Goal: Information Seeking & Learning: Learn about a topic

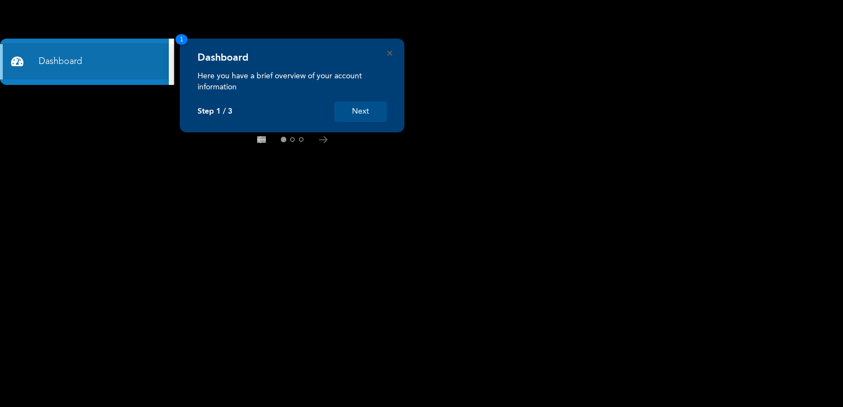
click at [360, 114] on button "Next" at bounding box center [360, 112] width 52 height 20
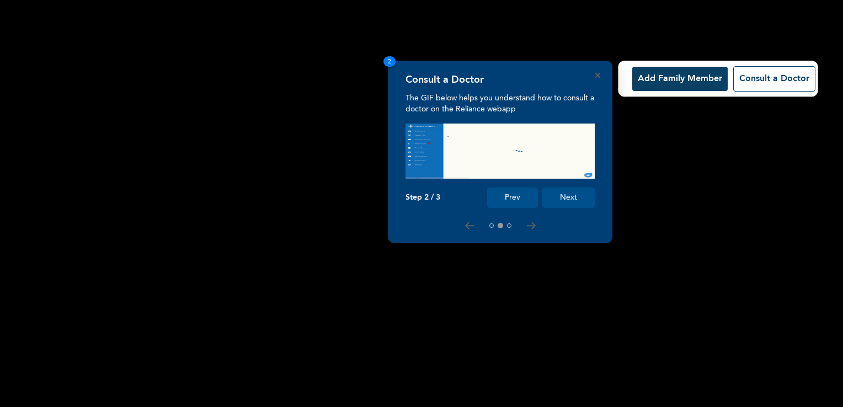
click at [570, 201] on button "Next" at bounding box center [569, 198] width 52 height 20
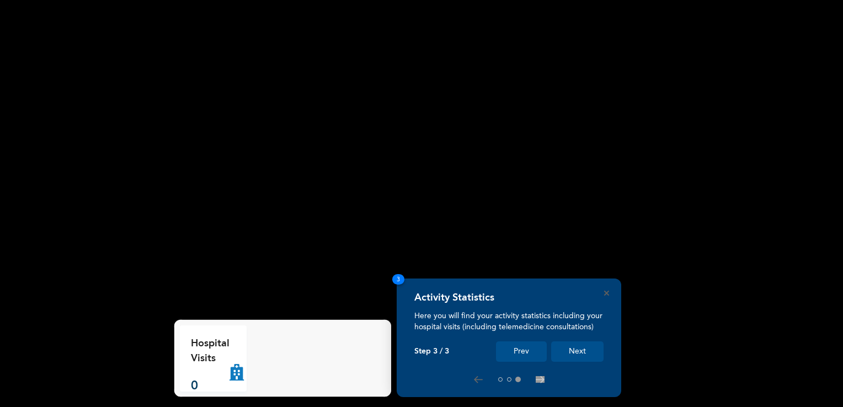
click at [579, 351] on button "Next" at bounding box center [577, 352] width 52 height 20
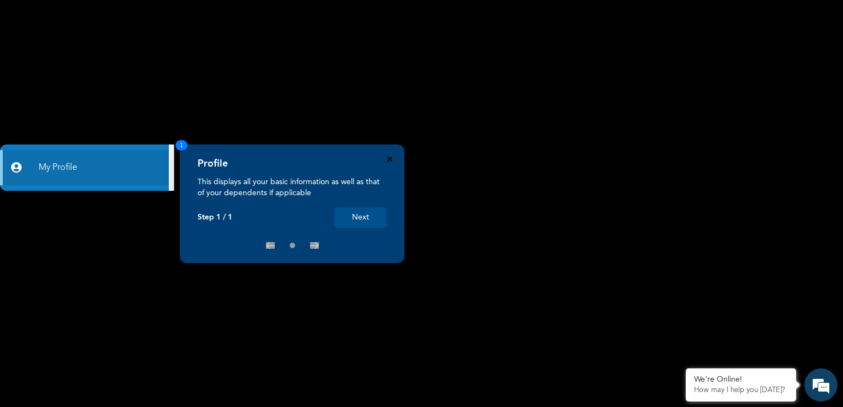
click at [387, 161] on icon "Close" at bounding box center [389, 159] width 5 height 5
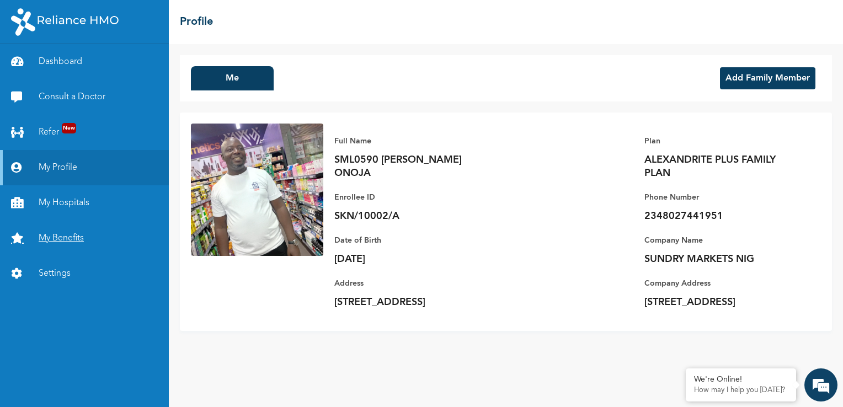
click at [51, 237] on link "My Benefits" at bounding box center [84, 238] width 169 height 35
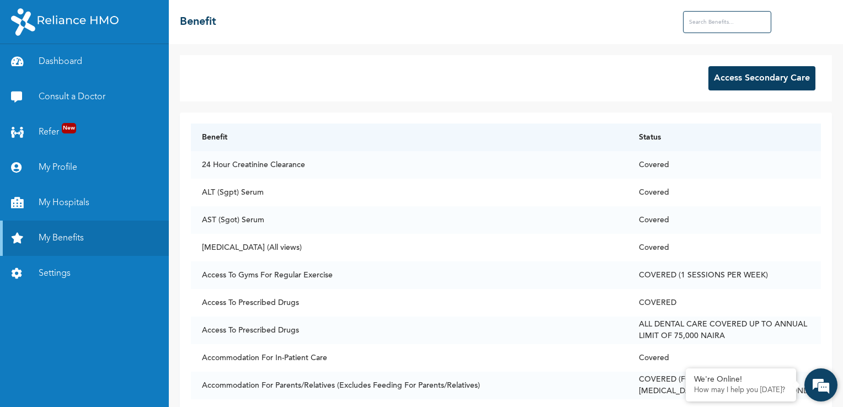
click at [837, 398] on div "We're Online! How may I help you [DATE]?" at bounding box center [821, 385] width 33 height 33
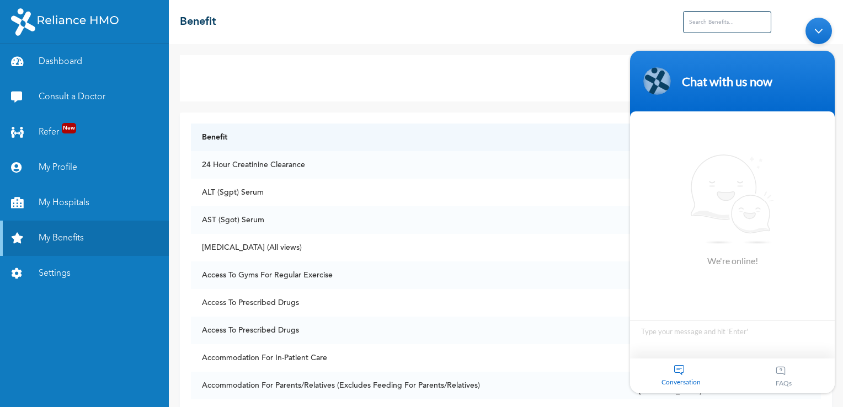
click at [837, 312] on body "Chat with us now We're online! Conversation FAQs" at bounding box center [733, 205] width 216 height 387
click at [837, 396] on body "Chat with us now We're online! Conversation FAQs" at bounding box center [733, 205] width 216 height 387
click at [480, 195] on td "ALT (Sgpt) Serum" at bounding box center [410, 193] width 438 height 28
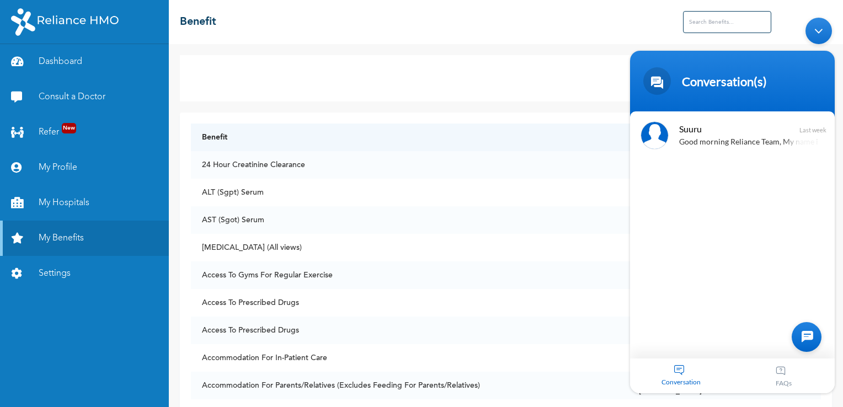
click at [587, 60] on div "Access Secondary Care" at bounding box center [506, 78] width 652 height 46
click at [546, 235] on td "[MEDICAL_DATA] (All views)" at bounding box center [410, 248] width 438 height 28
click at [426, 309] on td "Access To Prescribed Drugs" at bounding box center [410, 303] width 438 height 28
click at [842, 27] on div "☰ Benefit" at bounding box center [506, 22] width 674 height 44
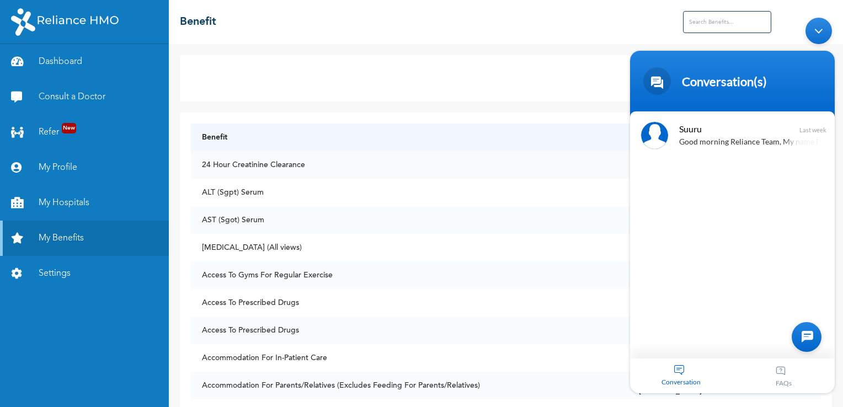
drag, startPoint x: 588, startPoint y: 19, endPoint x: 415, endPoint y: 159, distance: 222.5
drag, startPoint x: 1040, startPoint y: 171, endPoint x: 735, endPoint y: 259, distance: 317.0
drag, startPoint x: 110, startPoint y: 247, endPoint x: 490, endPoint y: 196, distance: 383.2
drag, startPoint x: 490, startPoint y: 196, endPoint x: 513, endPoint y: 237, distance: 47.2
click at [513, 237] on td "[MEDICAL_DATA] (All views)" at bounding box center [410, 248] width 438 height 28
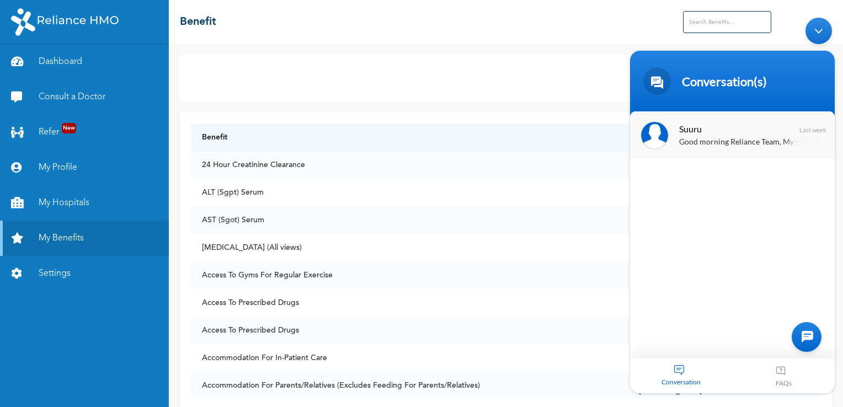
click at [811, 129] on div "Last week" at bounding box center [813, 129] width 27 height 7
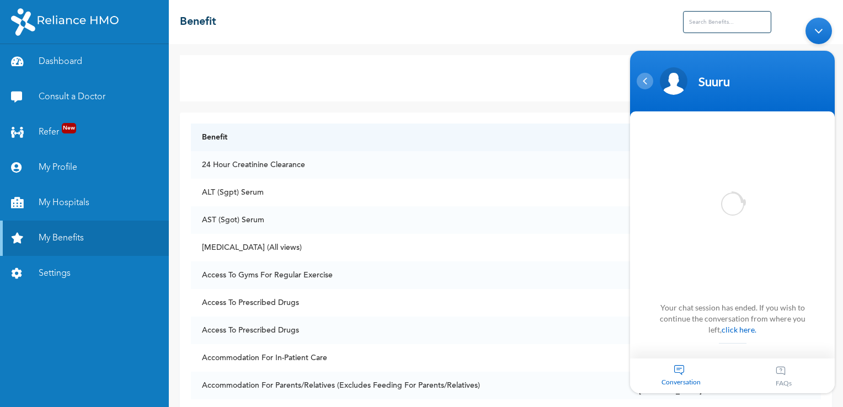
click at [647, 84] on div "Navigation go back" at bounding box center [645, 80] width 17 height 17
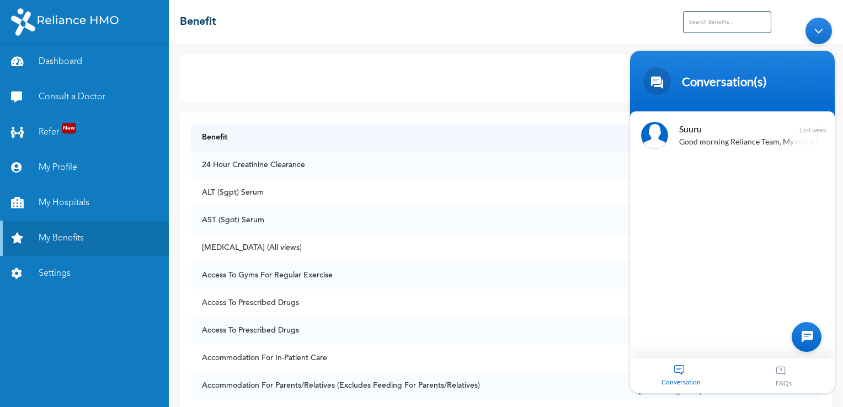
click at [647, 83] on span at bounding box center [658, 81] width 28 height 28
click at [816, 78] on div "Conversation(s)" at bounding box center [733, 81] width 192 height 28
click at [819, 28] on div "Minimize live chat window" at bounding box center [819, 30] width 26 height 26
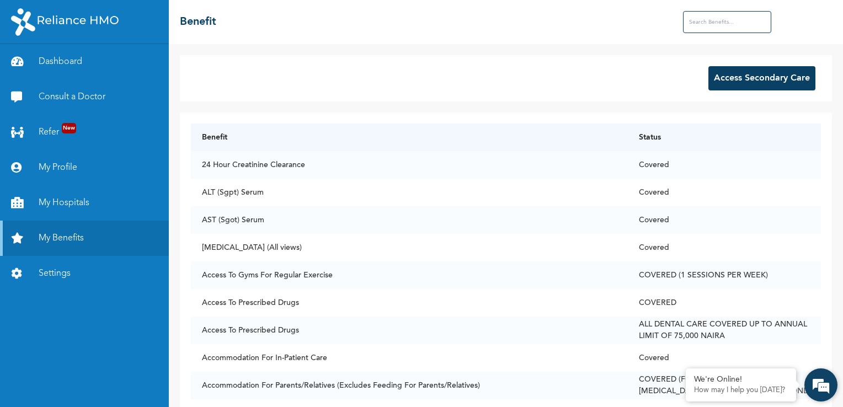
click at [836, 401] on div "We're Online! How may I help you [DATE]?" at bounding box center [821, 385] width 33 height 33
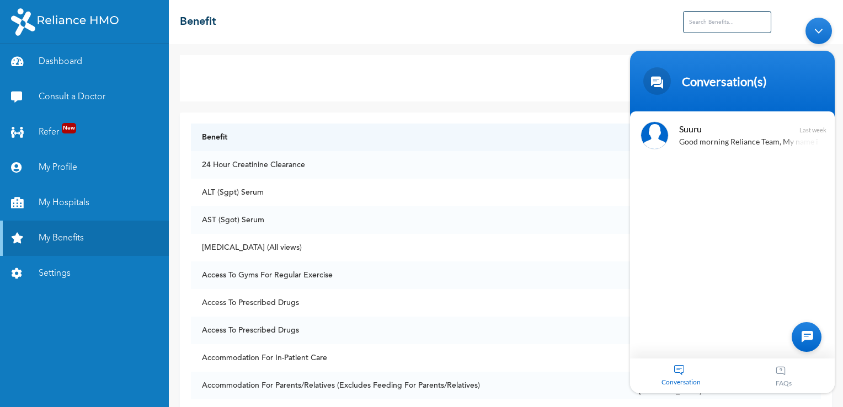
click at [507, 103] on div "Access Secondary Care Benefit Status 24 Hour Creatinine Clearance Covered ALT (…" at bounding box center [506, 225] width 674 height 363
click at [816, 28] on div "Minimize live chat window" at bounding box center [819, 30] width 26 height 26
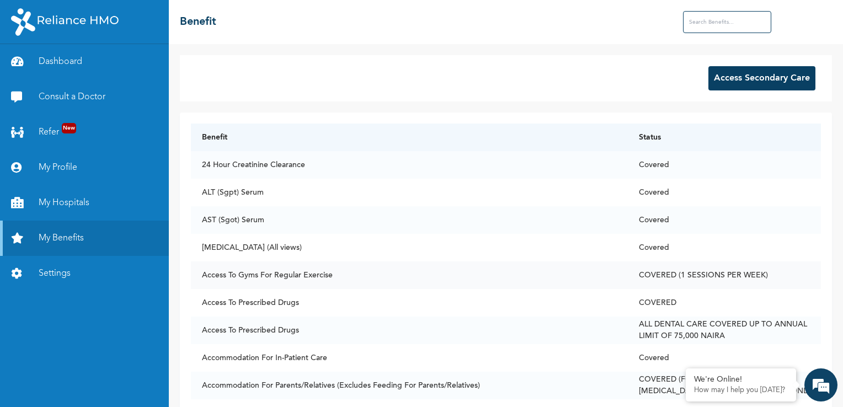
click at [567, 266] on td "Access To Gyms For Regular Exercise" at bounding box center [410, 276] width 438 height 28
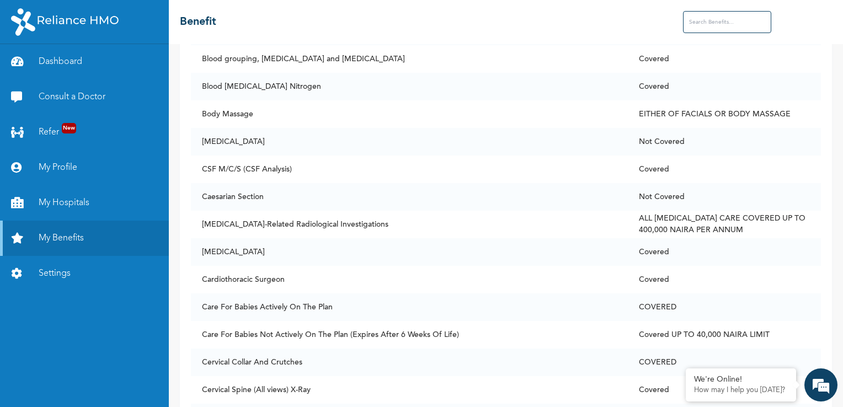
scroll to position [1027, 0]
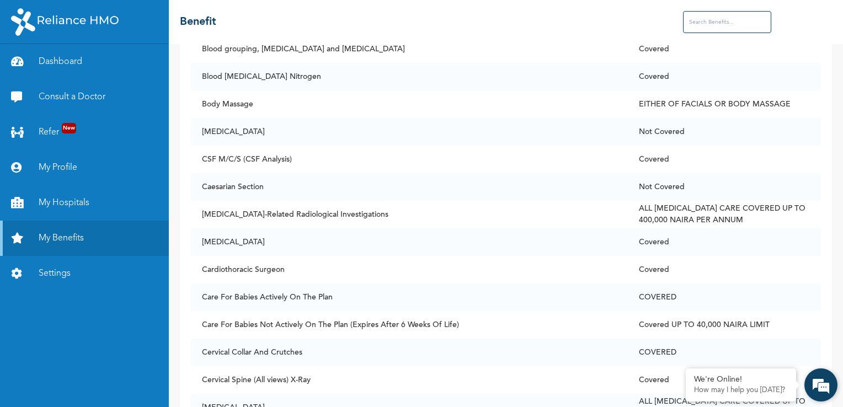
click at [837, 400] on div "We're Online! How may I help you [DATE]?" at bounding box center [821, 385] width 33 height 33
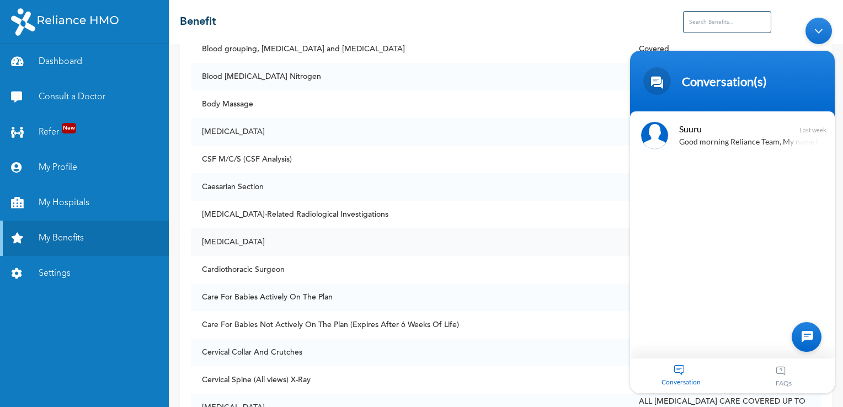
drag, startPoint x: 577, startPoint y: 311, endPoint x: 614, endPoint y: 239, distance: 81.0
drag, startPoint x: 817, startPoint y: 23, endPoint x: 1442, endPoint y: 38, distance: 624.9
click at [817, 23] on div "Minimize live chat window" at bounding box center [819, 30] width 26 height 26
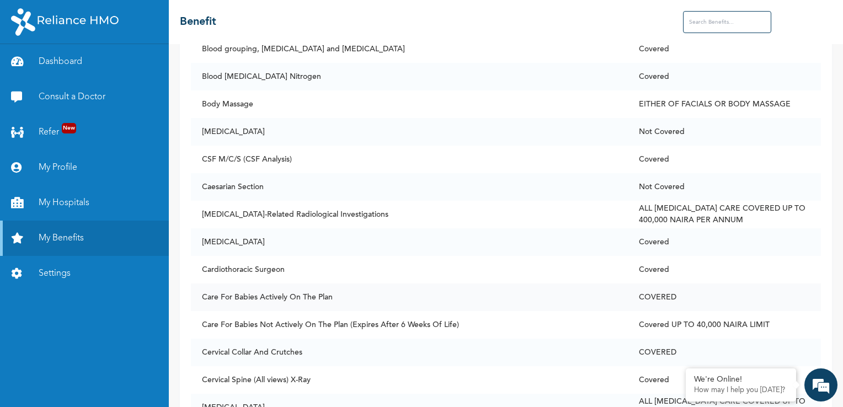
click at [510, 285] on td "Care For Babies Actively On The Plan" at bounding box center [410, 298] width 438 height 28
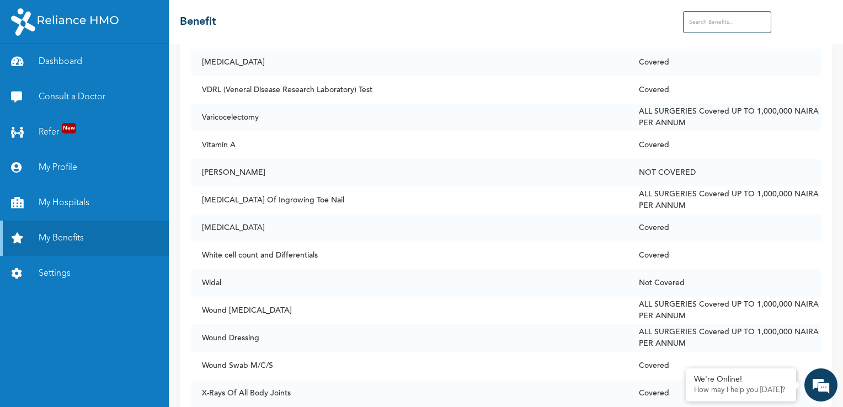
scroll to position [8494, 0]
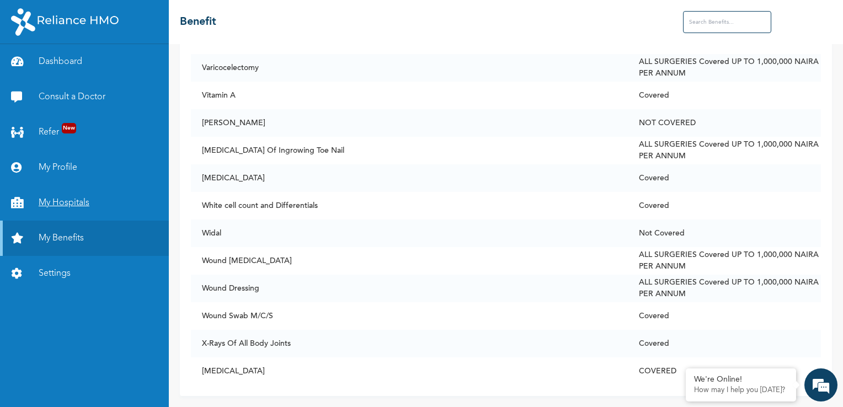
click at [70, 204] on link "My Hospitals" at bounding box center [84, 202] width 169 height 35
